Goal: Find contact information: Find contact information

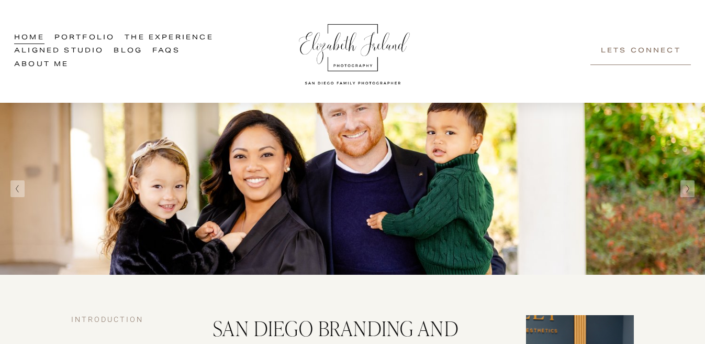
click at [80, 49] on link "Aligned Studio" at bounding box center [59, 52] width 90 height 14
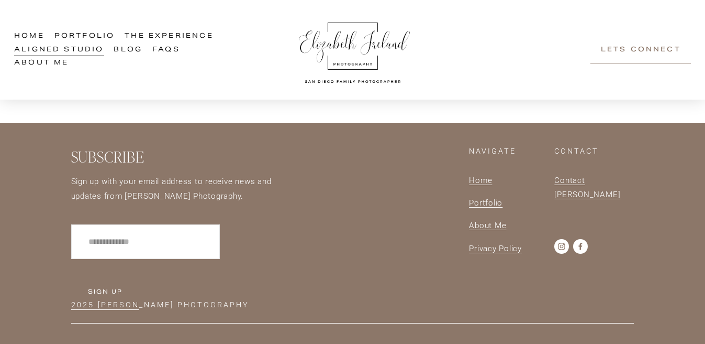
scroll to position [2517, 0]
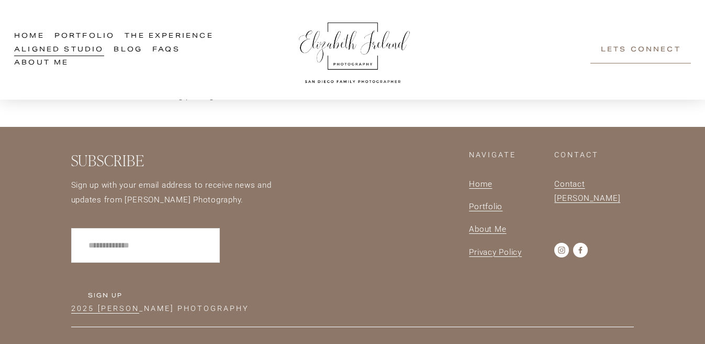
click at [589, 177] on link "Contact [PERSON_NAME]" at bounding box center [595, 191] width 80 height 29
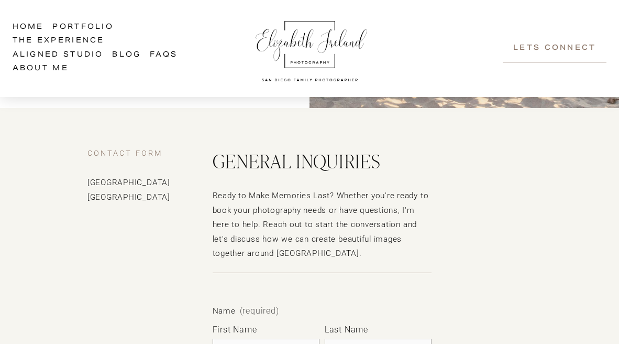
scroll to position [232, 0]
